Goal: Information Seeking & Learning: Compare options

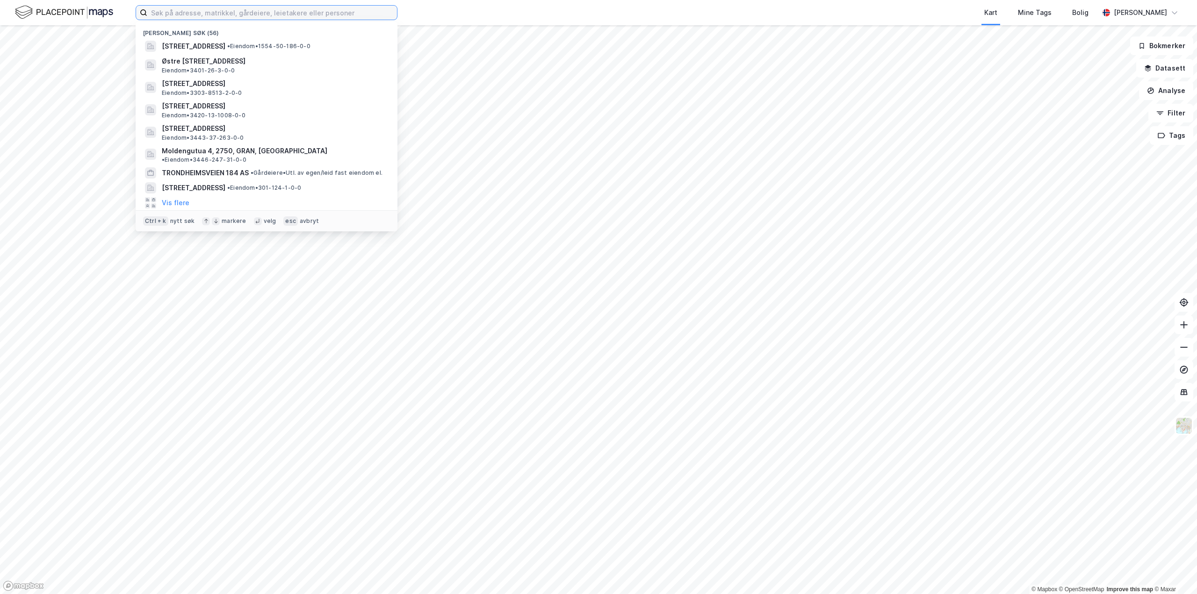
click at [281, 18] on input at bounding box center [272, 13] width 250 height 14
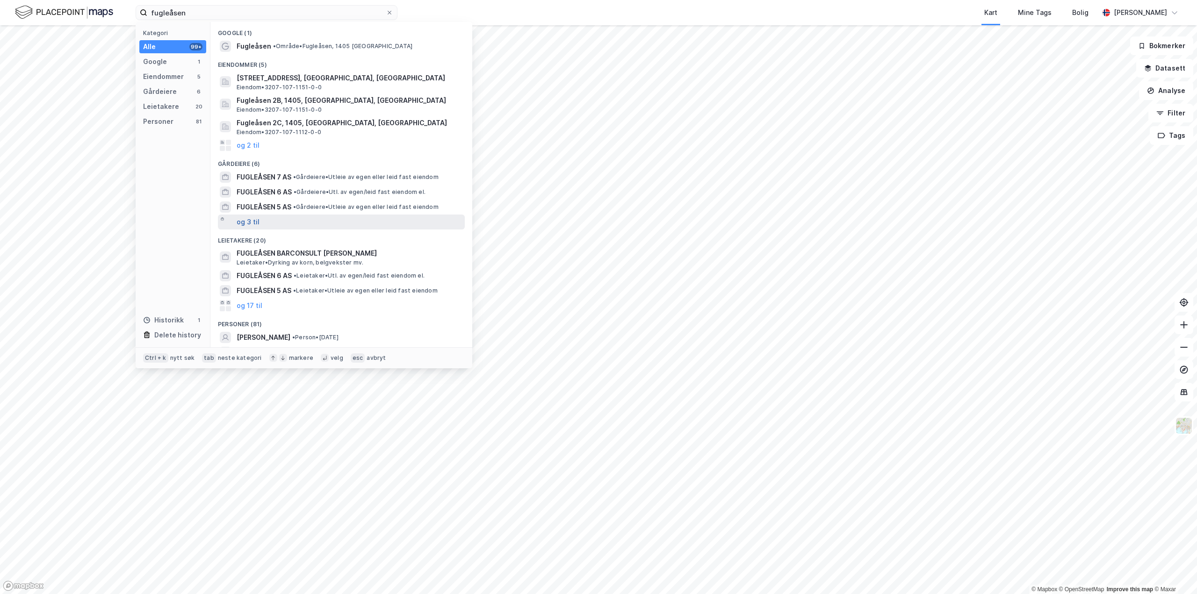
click at [245, 221] on button "og 3 til" at bounding box center [248, 222] width 23 height 11
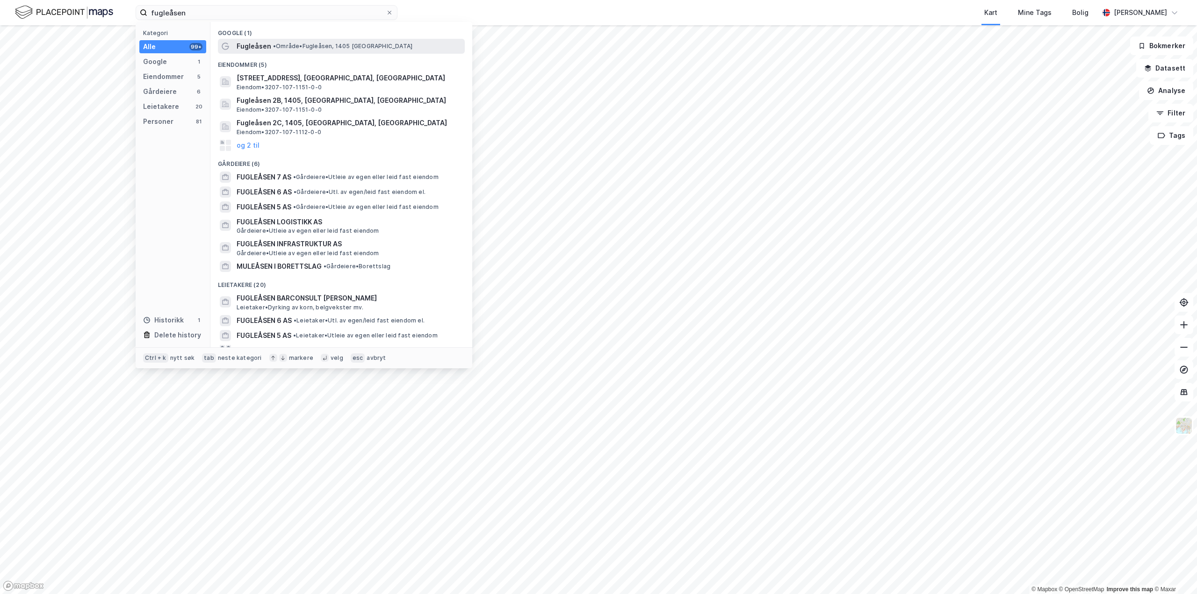
click at [248, 45] on span "Fugleåsen" at bounding box center [254, 46] width 35 height 11
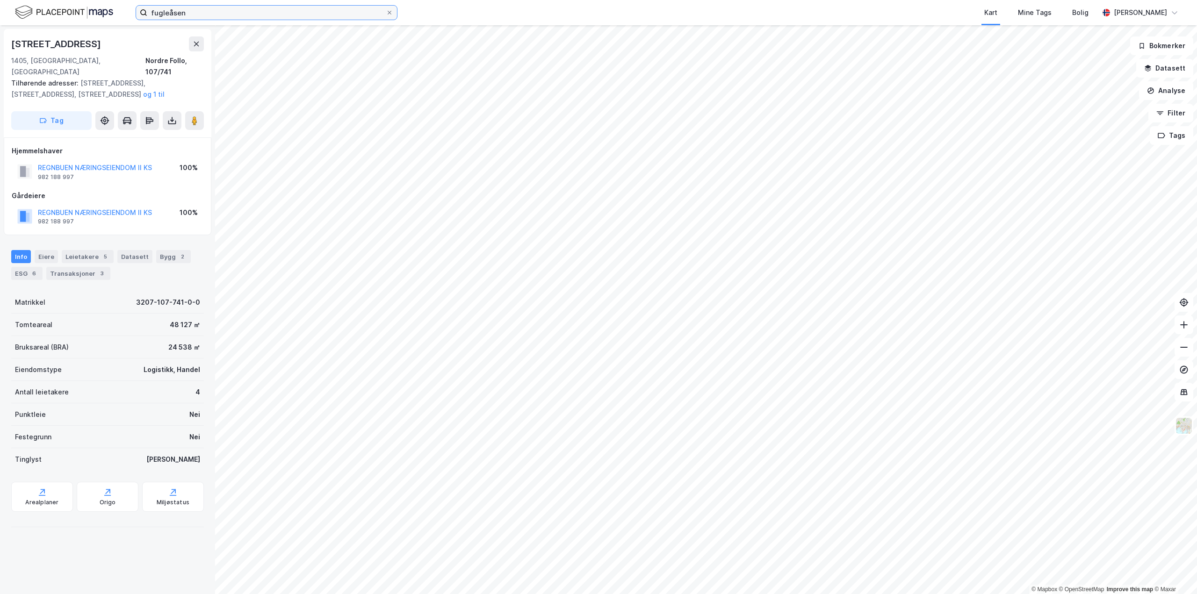
click at [202, 13] on input "fugleåsen" at bounding box center [266, 13] width 238 height 14
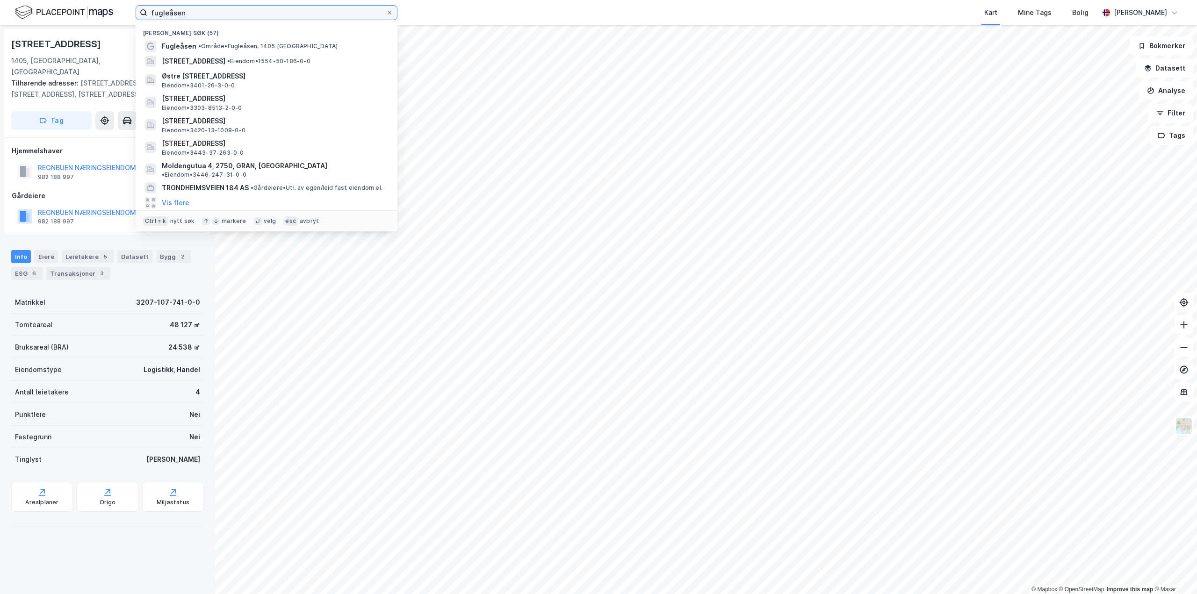
click at [202, 13] on input "fugleåsen" at bounding box center [266, 13] width 238 height 14
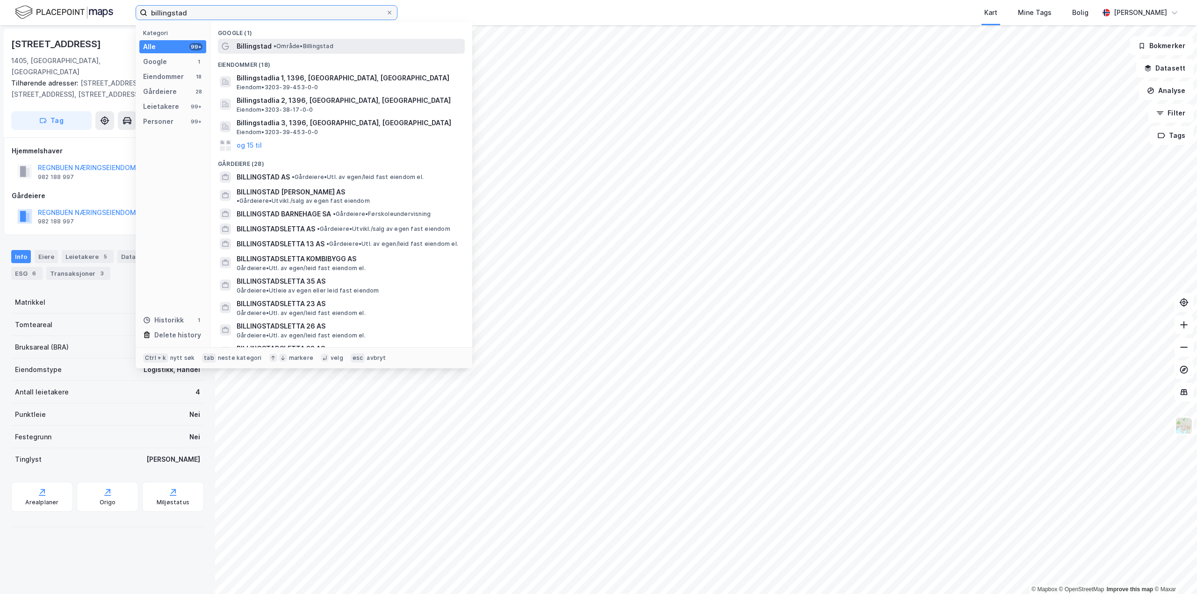
type input "billingstad"
click at [254, 50] on span "Billingstad" at bounding box center [254, 46] width 35 height 11
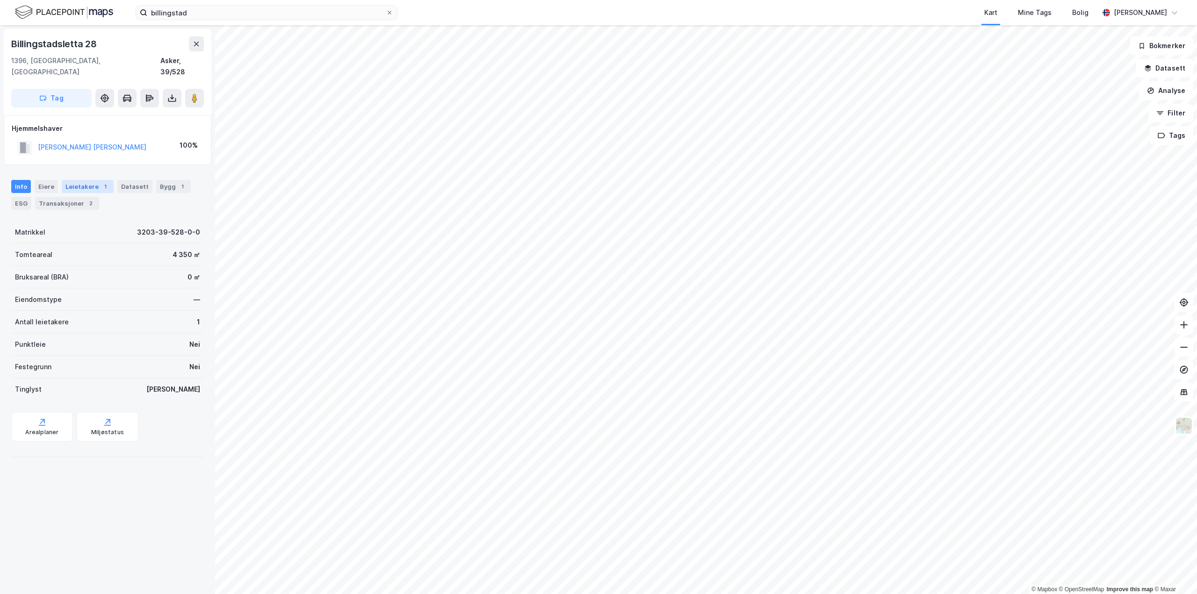
click at [72, 180] on div "Leietakere 1" at bounding box center [88, 186] width 52 height 13
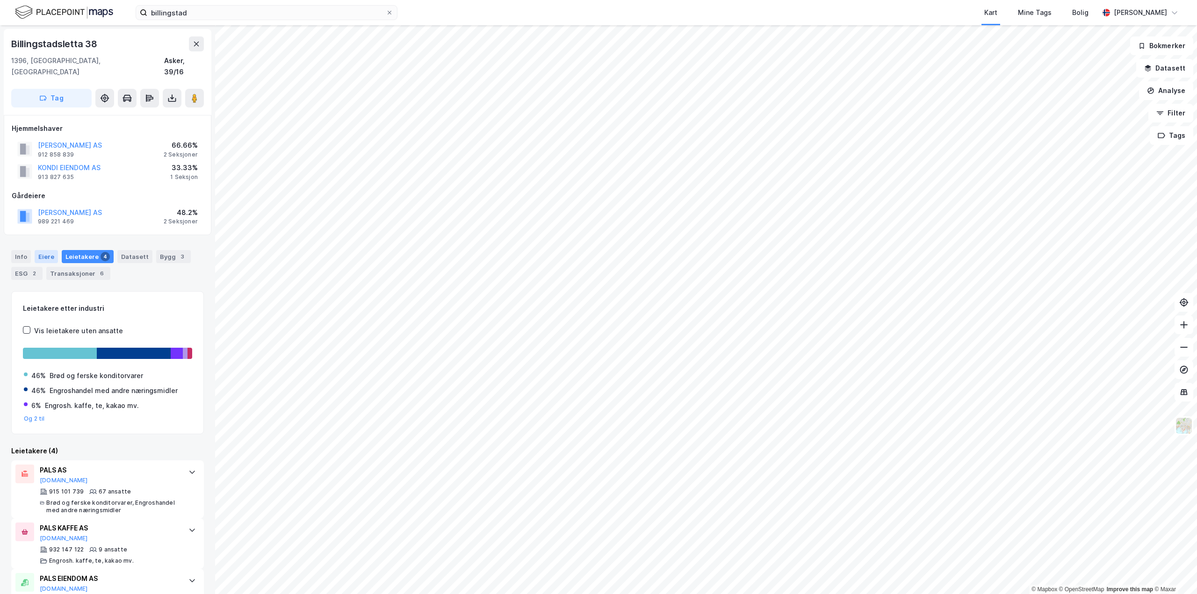
click at [44, 250] on div "Eiere" at bounding box center [46, 256] width 23 height 13
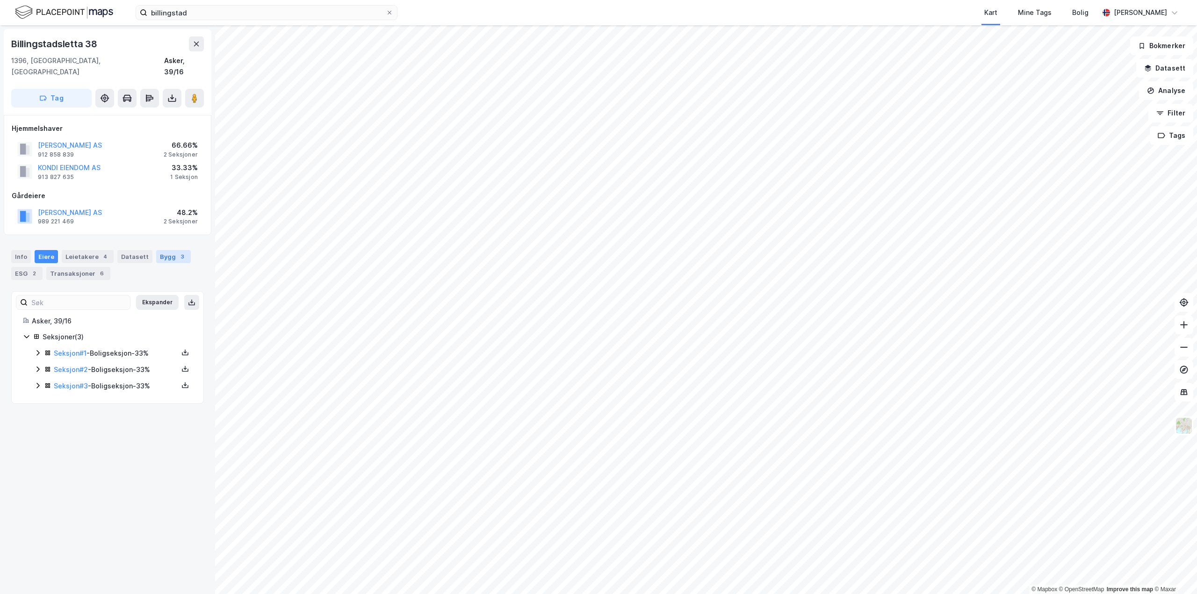
click at [160, 250] on div "Bygg 3" at bounding box center [173, 256] width 35 height 13
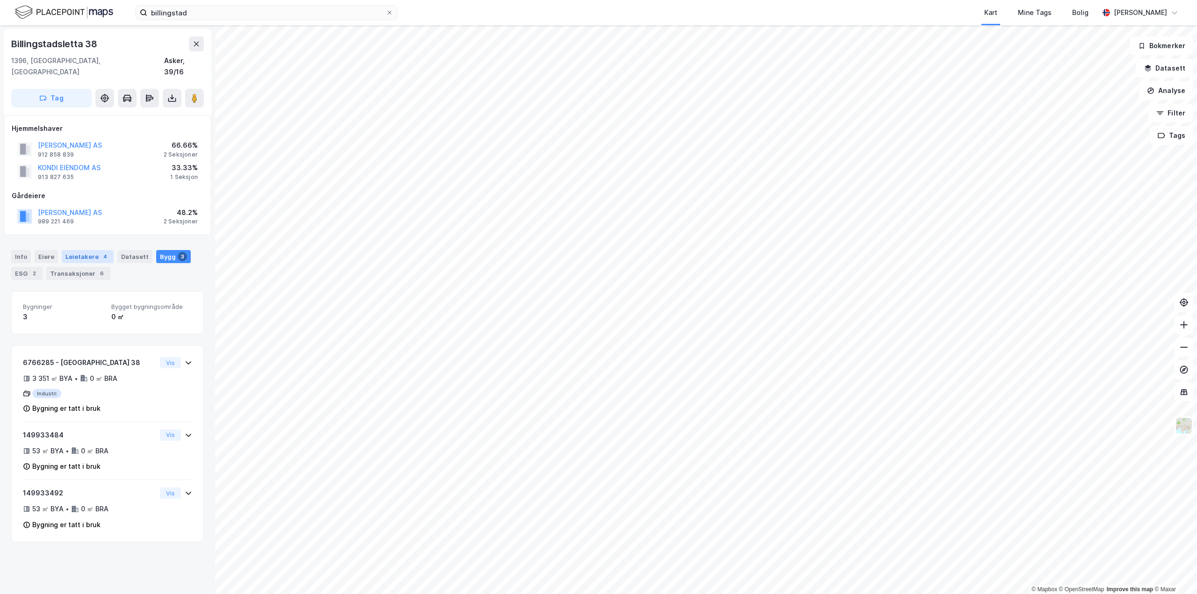
click at [81, 250] on div "Leietakere 4" at bounding box center [88, 256] width 52 height 13
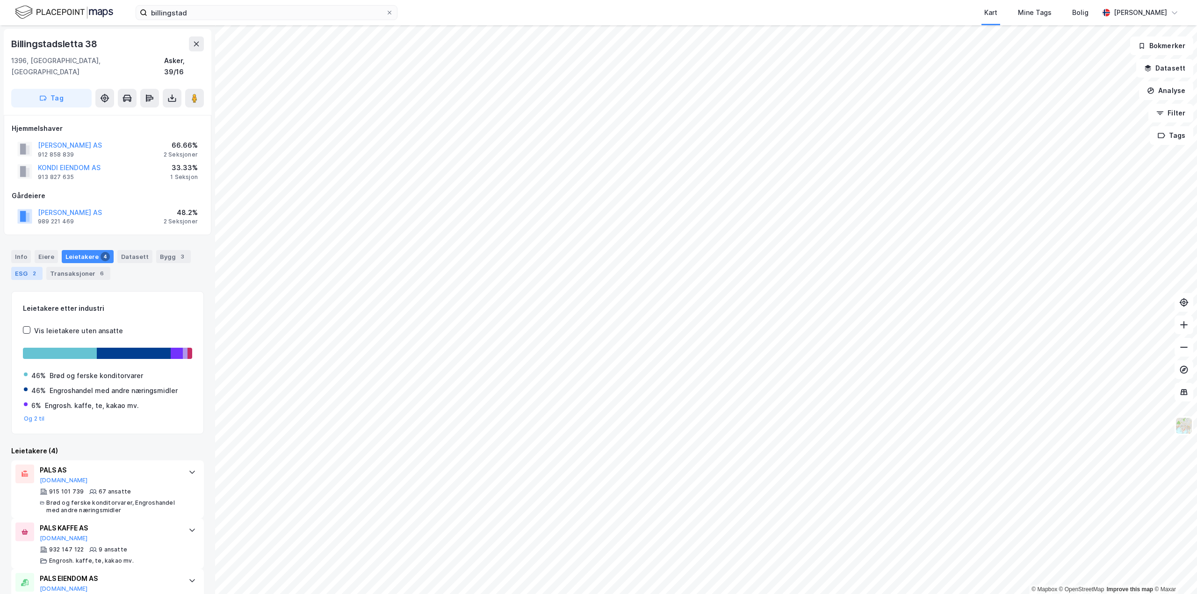
click at [21, 267] on div "ESG 2" at bounding box center [26, 273] width 31 height 13
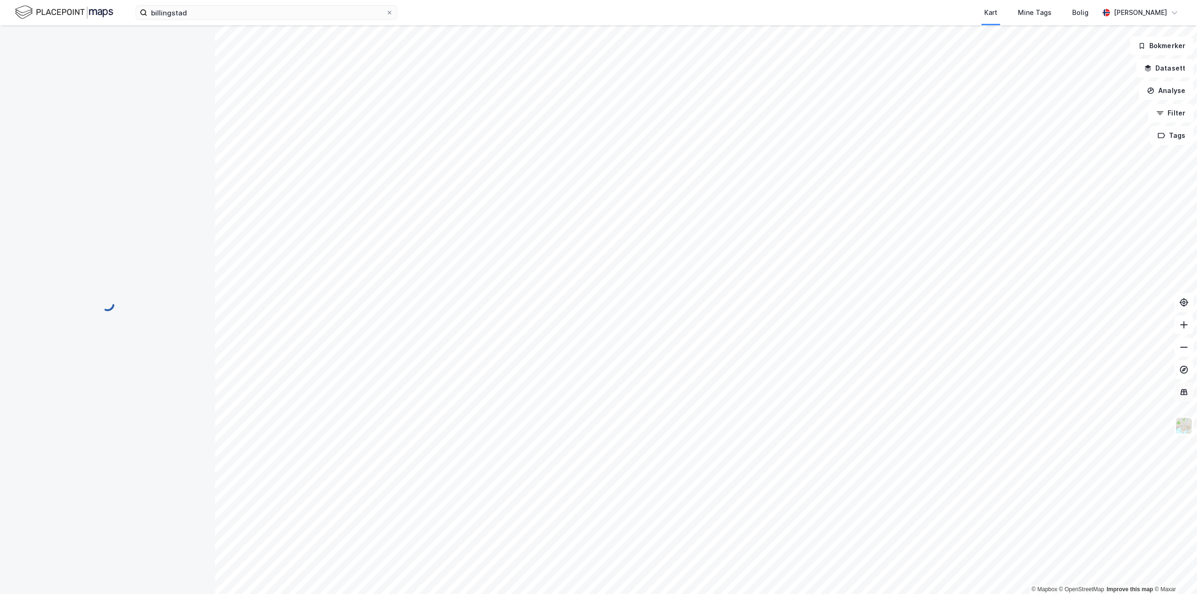
scroll to position [1, 0]
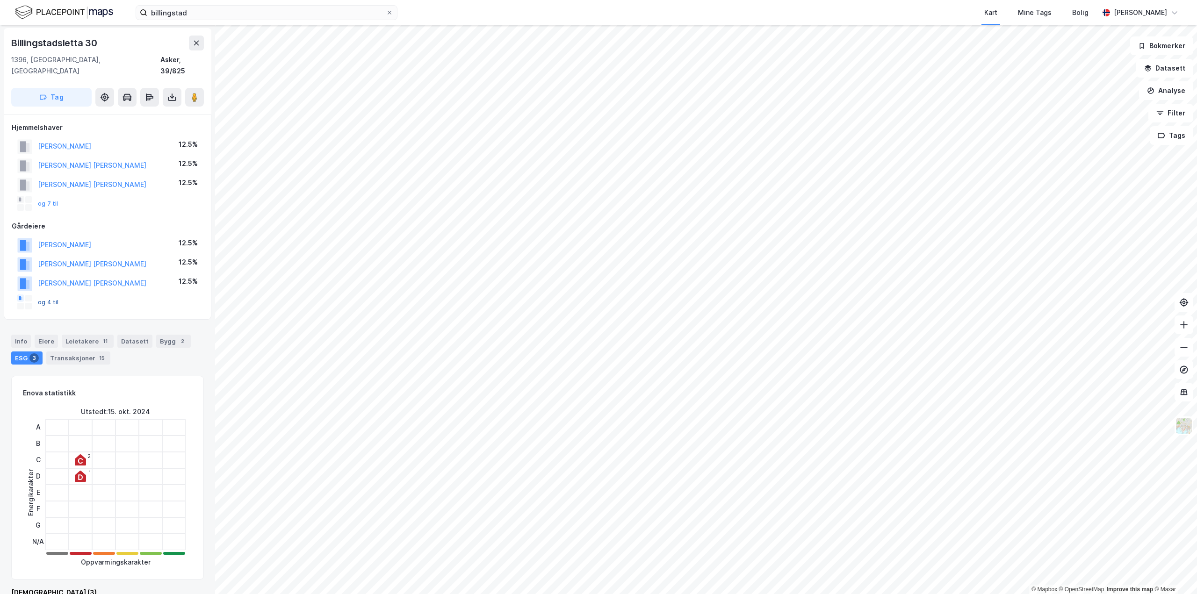
click at [0, 0] on button "og 4 til" at bounding box center [0, 0] width 0 height 0
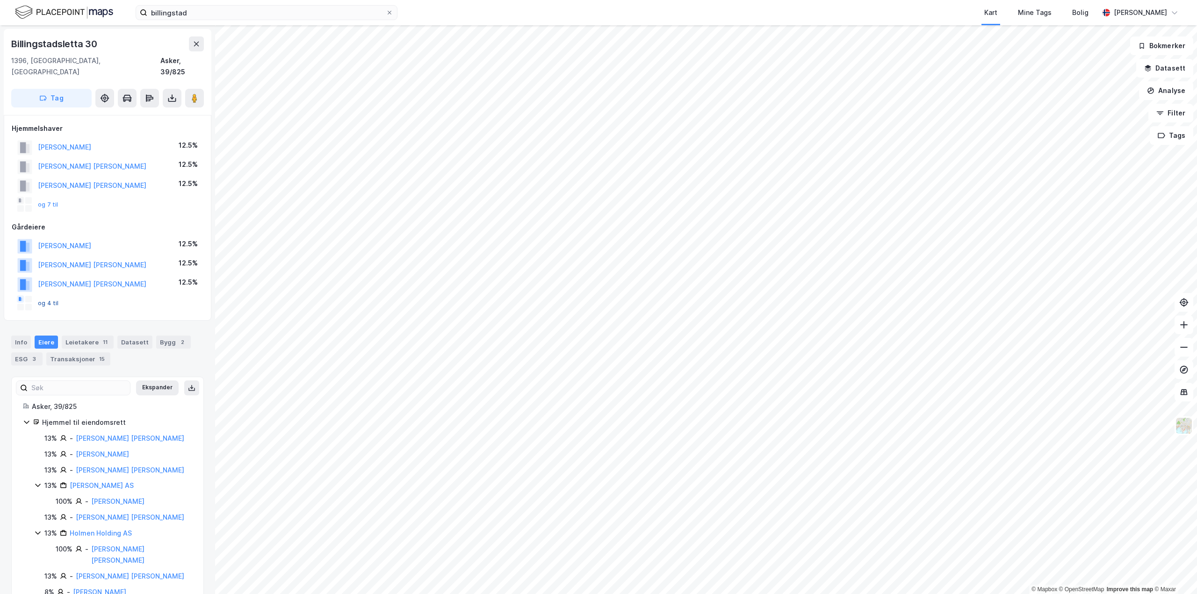
click at [0, 0] on button "og 4 til" at bounding box center [0, 0] width 0 height 0
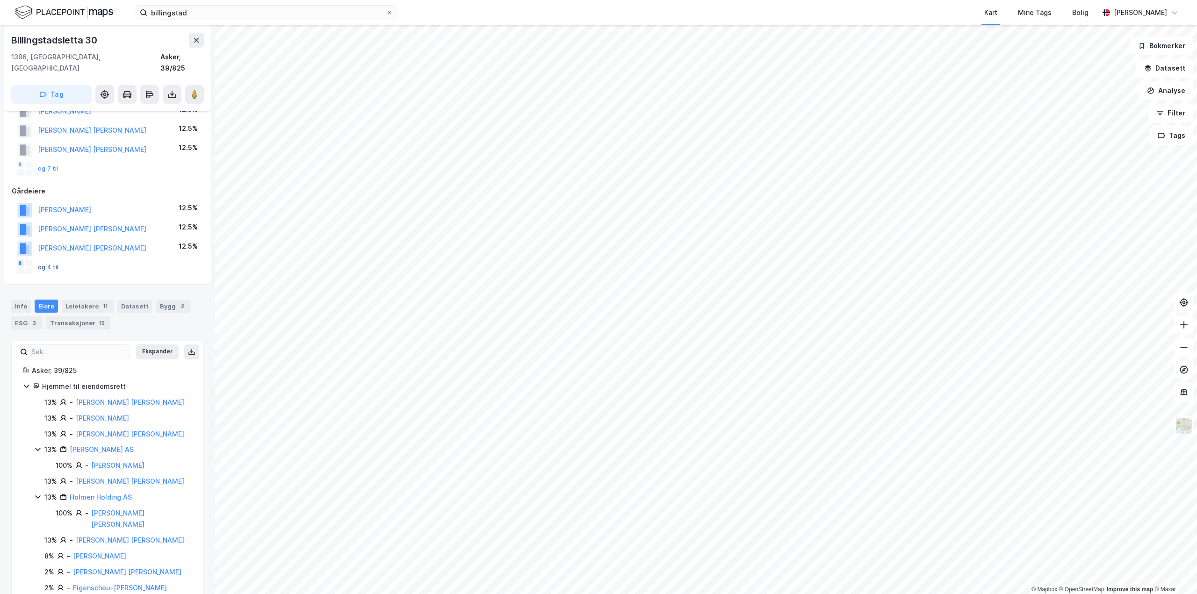
click at [0, 0] on button "og 4 til" at bounding box center [0, 0] width 0 height 0
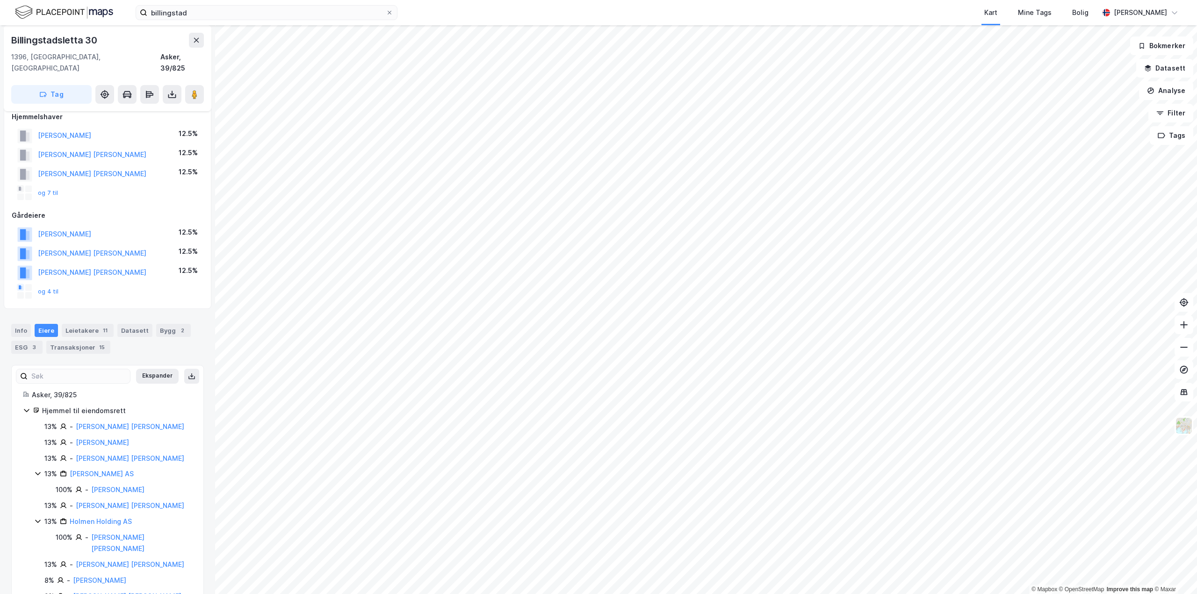
scroll to position [0, 0]
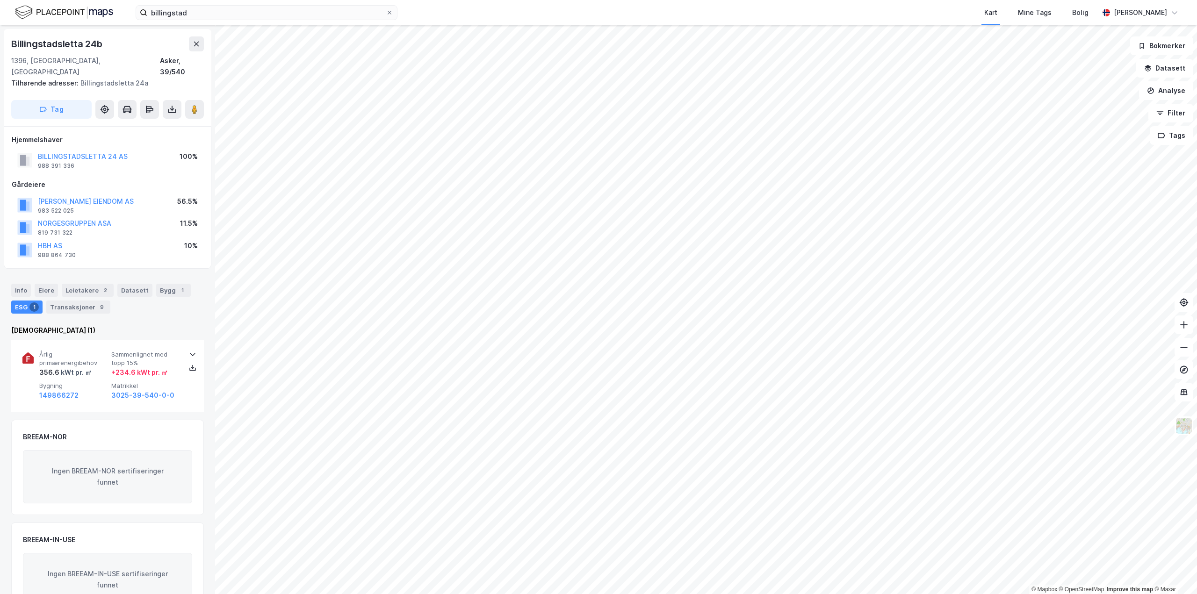
scroll to position [1, 0]
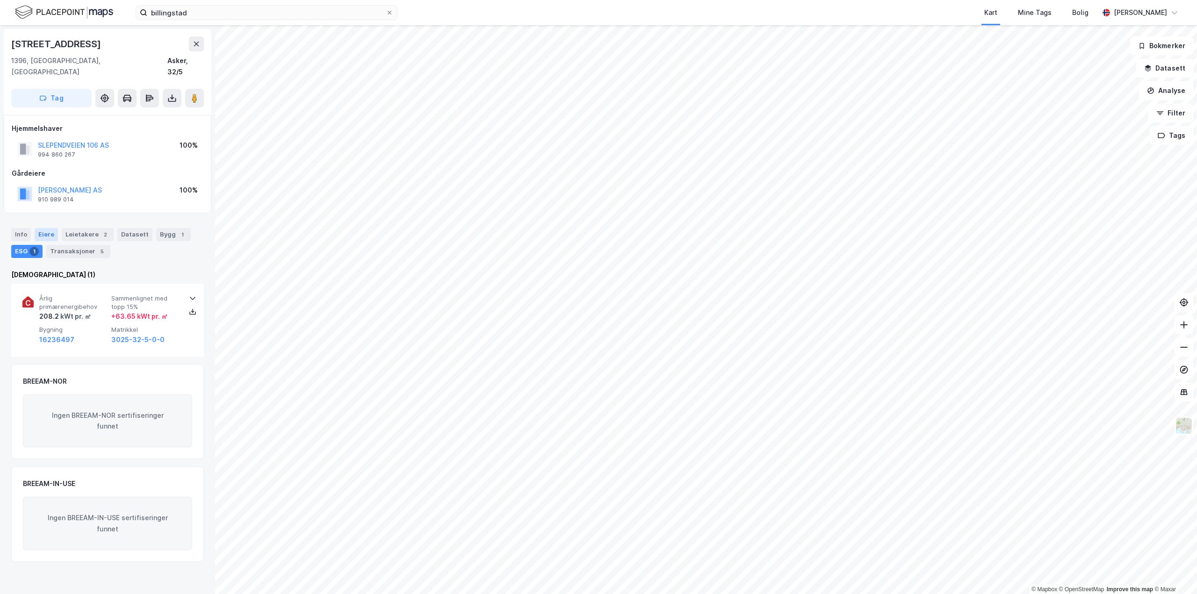
click at [42, 228] on div "Eiere" at bounding box center [46, 234] width 23 height 13
